Goal: Information Seeking & Learning: Learn about a topic

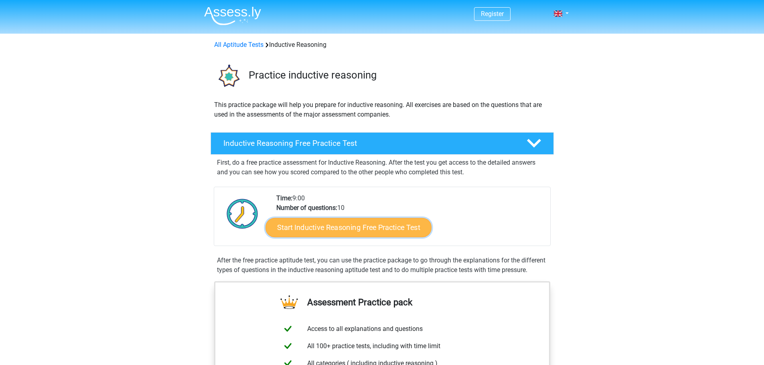
click at [338, 229] on link "Start Inductive Reasoning Free Practice Test" at bounding box center [348, 227] width 166 height 19
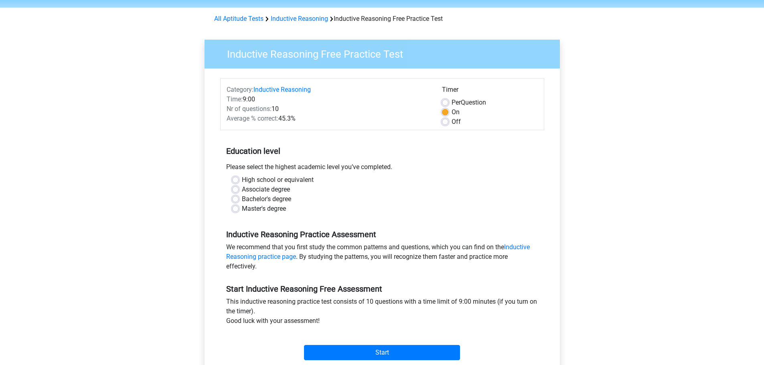
scroll to position [40, 0]
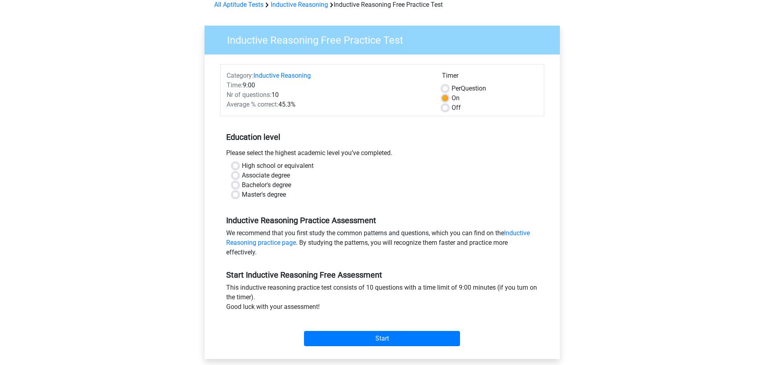
click at [242, 185] on label "Bachelor's degree" at bounding box center [266, 185] width 49 height 10
click at [235, 185] on input "Bachelor's degree" at bounding box center [235, 184] width 6 height 8
radio input "true"
click at [341, 343] on input "Start" at bounding box center [382, 338] width 156 height 15
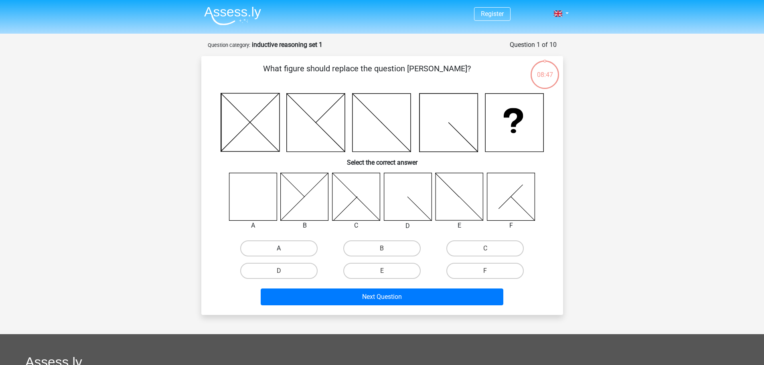
click at [277, 249] on label "A" at bounding box center [278, 248] width 77 height 16
click at [279, 249] on input "A" at bounding box center [281, 251] width 5 height 5
radio input "true"
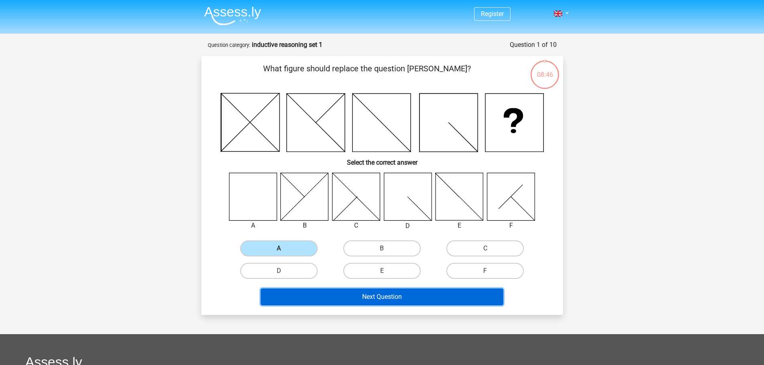
click at [354, 298] on button "Next Question" at bounding box center [382, 297] width 242 height 17
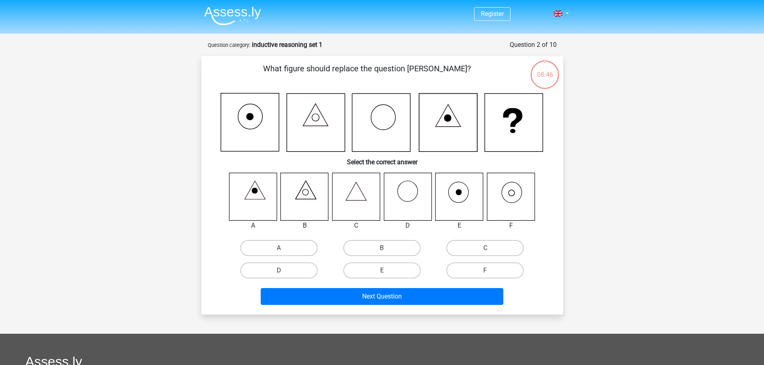
scroll to position [40, 0]
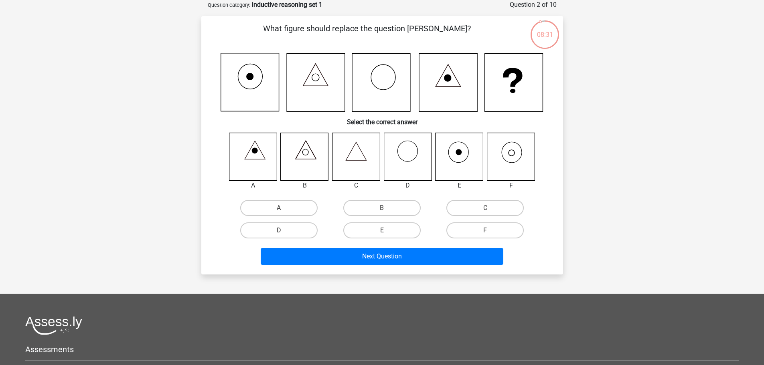
click at [362, 154] on icon at bounding box center [355, 151] width 20 height 18
click at [473, 207] on label "C" at bounding box center [484, 208] width 77 height 16
click at [485, 208] on input "C" at bounding box center [487, 210] width 5 height 5
radio input "true"
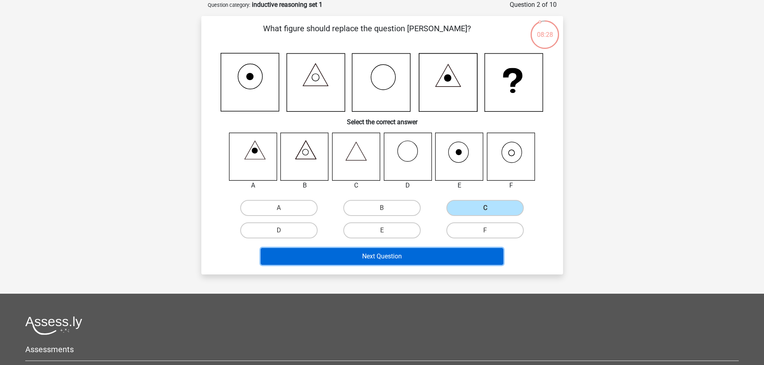
click at [411, 262] on button "Next Question" at bounding box center [382, 256] width 242 height 17
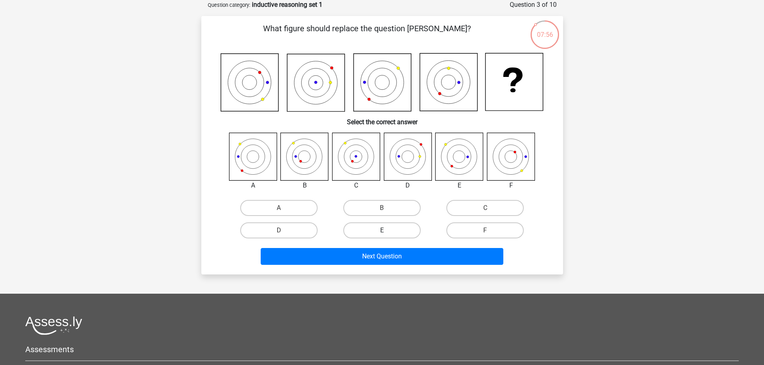
click at [381, 232] on label "E" at bounding box center [381, 230] width 77 height 16
click at [382, 232] on input "E" at bounding box center [384, 232] width 5 height 5
radio input "true"
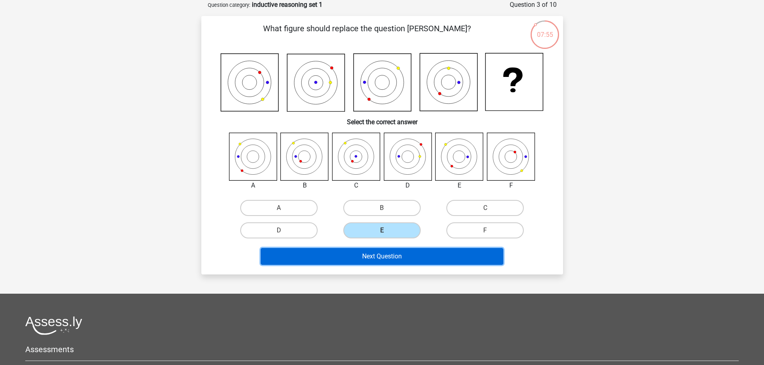
click at [383, 257] on button "Next Question" at bounding box center [382, 256] width 242 height 17
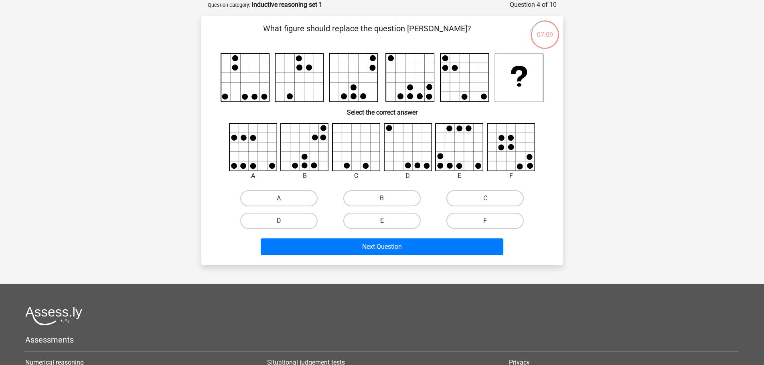
click at [319, 142] on icon at bounding box center [324, 147] width 10 height 10
click at [365, 201] on label "B" at bounding box center [381, 198] width 77 height 16
click at [382, 201] on input "B" at bounding box center [384, 200] width 5 height 5
radio input "true"
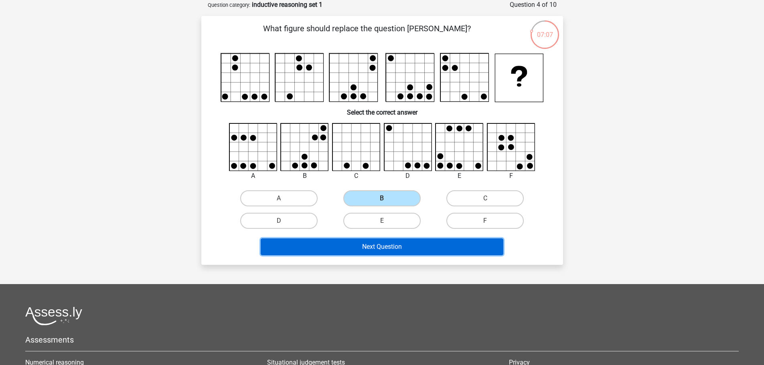
click at [379, 249] on button "Next Question" at bounding box center [382, 246] width 242 height 17
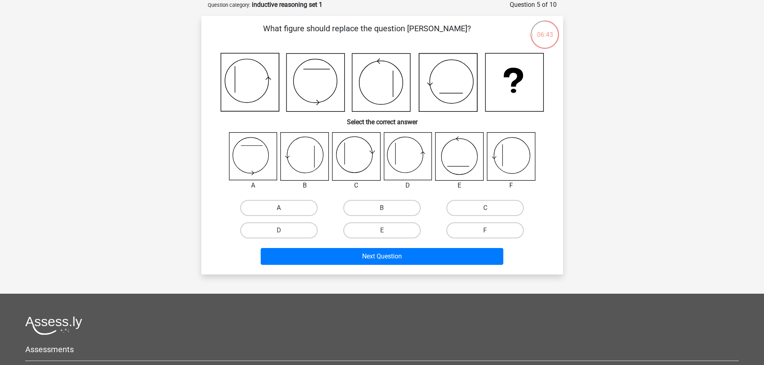
click at [285, 206] on label "A" at bounding box center [278, 208] width 77 height 16
click at [284, 208] on input "A" at bounding box center [281, 210] width 5 height 5
radio input "true"
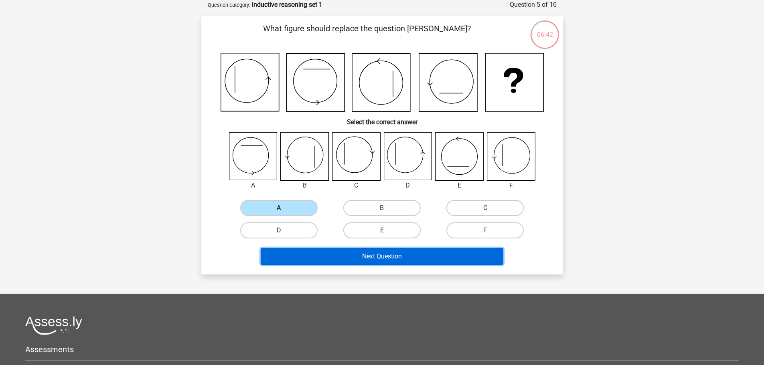
click at [359, 252] on button "Next Question" at bounding box center [382, 256] width 242 height 17
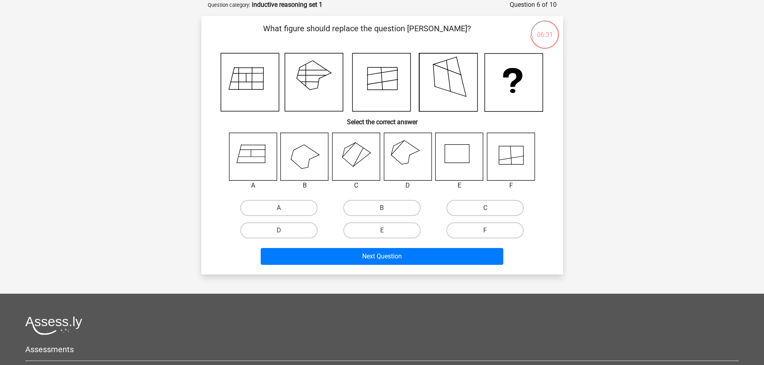
click at [488, 232] on input "F" at bounding box center [487, 232] width 5 height 5
radio input "true"
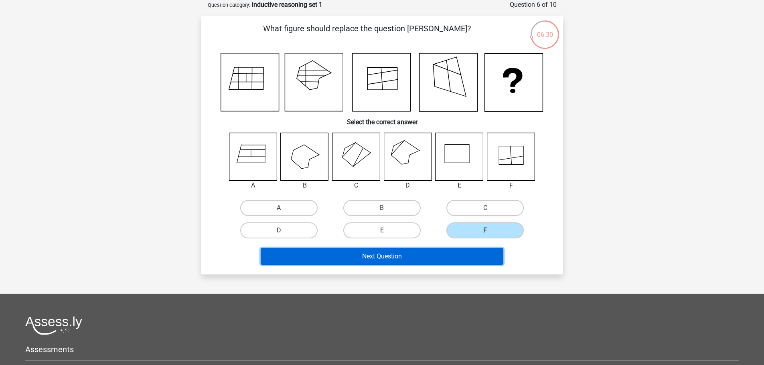
click at [406, 250] on button "Next Question" at bounding box center [382, 256] width 242 height 17
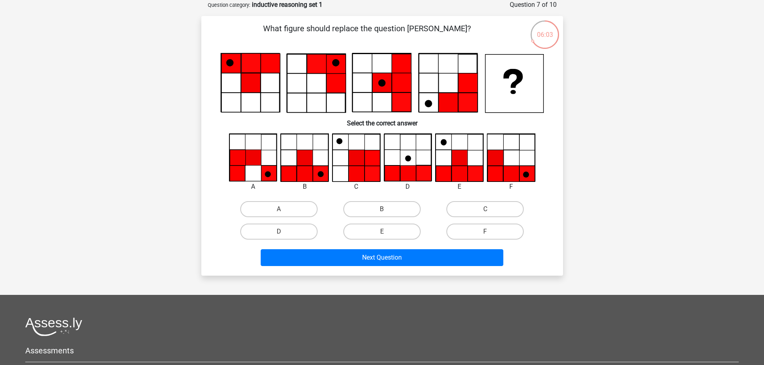
click at [308, 173] on icon at bounding box center [305, 174] width 16 height 16
click at [402, 209] on label "B" at bounding box center [381, 209] width 77 height 16
click at [387, 209] on input "B" at bounding box center [384, 211] width 5 height 5
radio input "true"
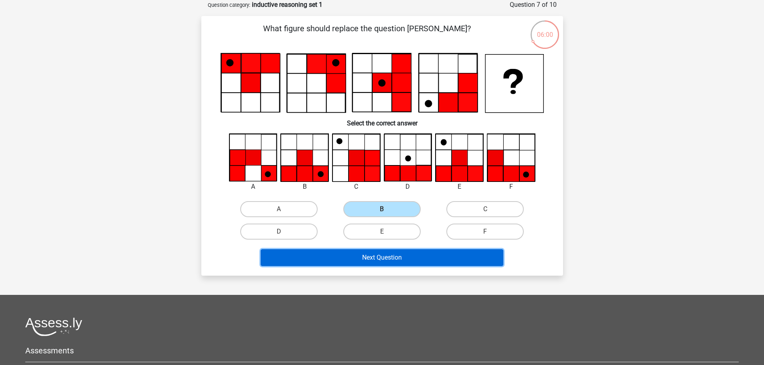
click at [389, 259] on button "Next Question" at bounding box center [382, 257] width 242 height 17
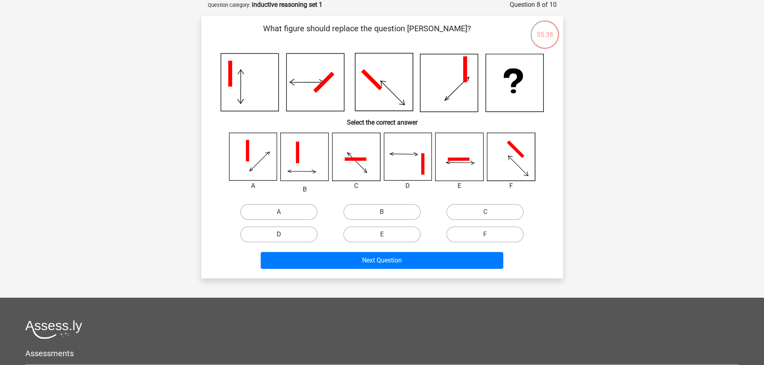
click at [305, 232] on label "D" at bounding box center [278, 234] width 77 height 16
click at [284, 234] on input "D" at bounding box center [281, 236] width 5 height 5
radio input "true"
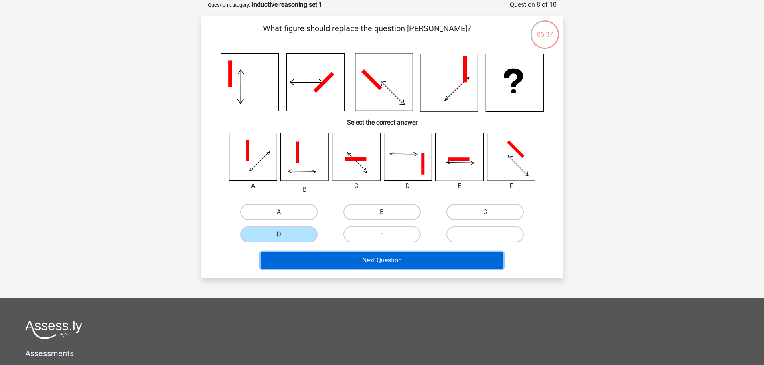
click at [379, 259] on button "Next Question" at bounding box center [382, 260] width 242 height 17
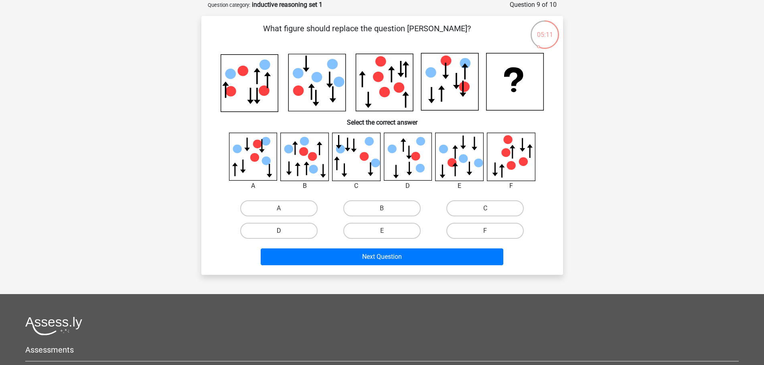
click at [301, 228] on label "D" at bounding box center [278, 231] width 77 height 16
click at [284, 231] on input "D" at bounding box center [281, 233] width 5 height 5
radio input "true"
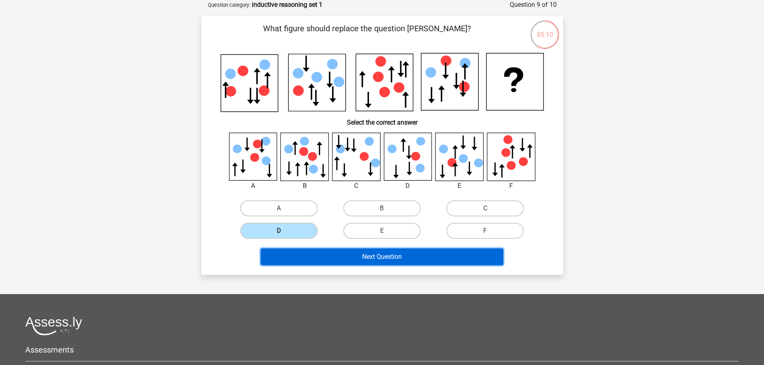
click at [356, 254] on button "Next Question" at bounding box center [382, 257] width 242 height 17
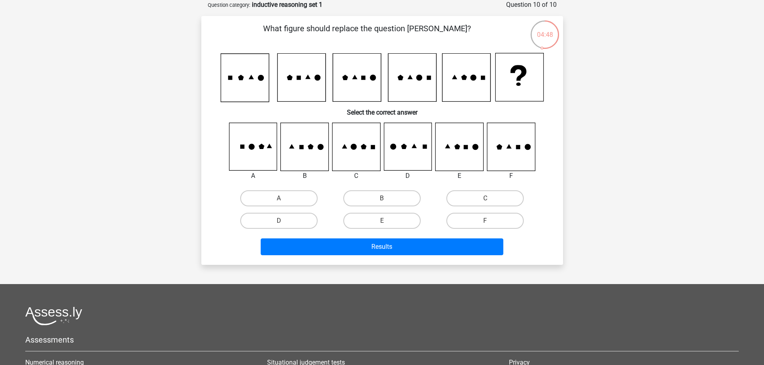
click at [507, 155] on icon at bounding box center [511, 147] width 48 height 48
click at [495, 214] on label "F" at bounding box center [484, 221] width 77 height 16
click at [490, 221] on input "F" at bounding box center [487, 223] width 5 height 5
radio input "true"
click at [509, 143] on icon at bounding box center [511, 147] width 48 height 48
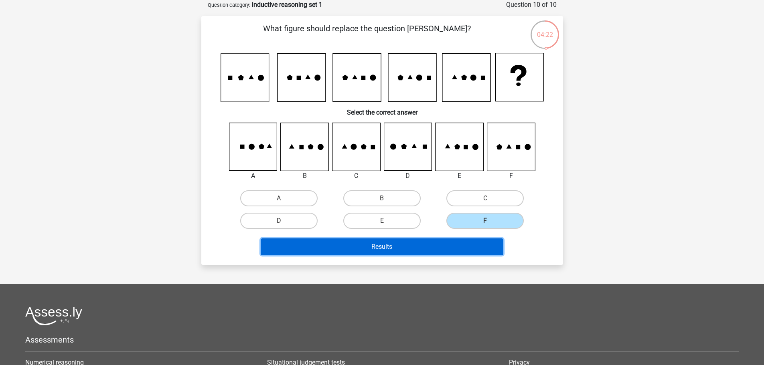
click at [415, 245] on button "Results" at bounding box center [382, 246] width 242 height 17
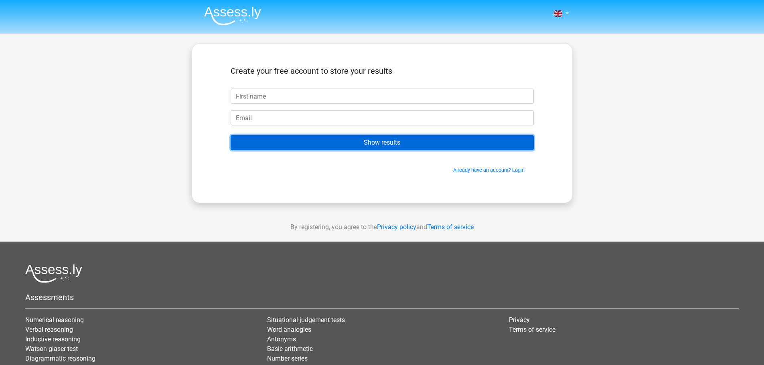
click at [358, 141] on input "Show results" at bounding box center [381, 142] width 303 height 15
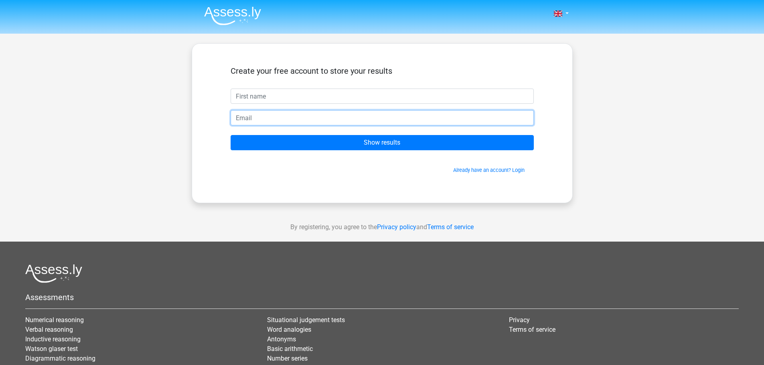
click at [387, 114] on input "email" at bounding box center [381, 117] width 303 height 15
